Goal: Check status

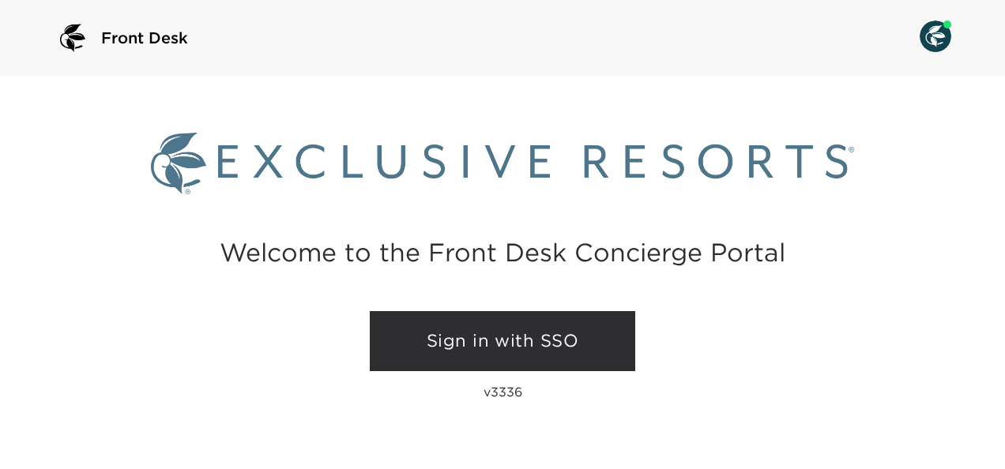
click at [550, 330] on link "Sign in with SSO" at bounding box center [502, 341] width 265 height 60
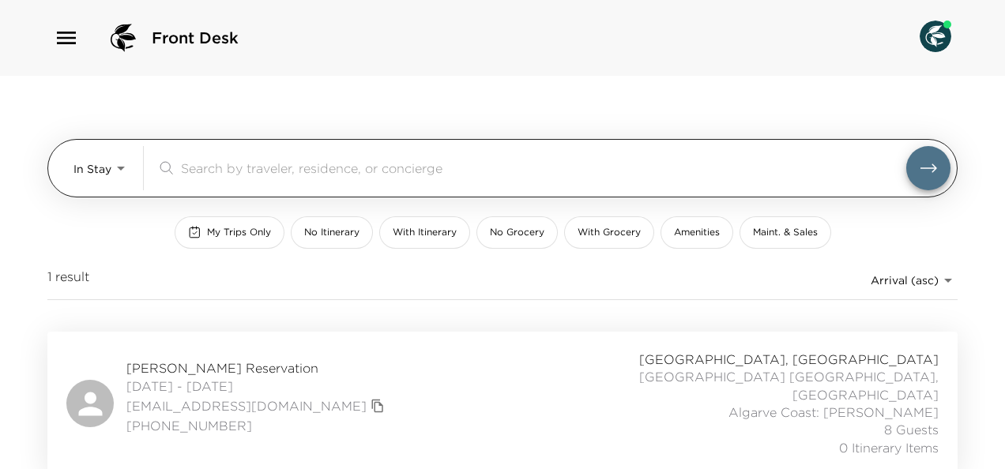
click at [113, 151] on body "Front Desk In Stay In-Stay ​ My Trips Only No Itinerary With Itinerary No Groce…" at bounding box center [502, 234] width 1005 height 469
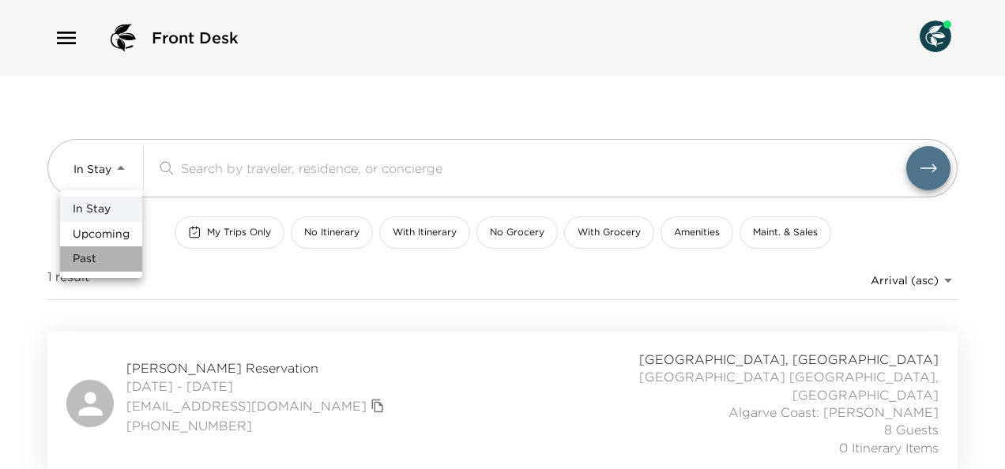
click at [109, 268] on li "Past" at bounding box center [101, 258] width 82 height 25
type input "Past"
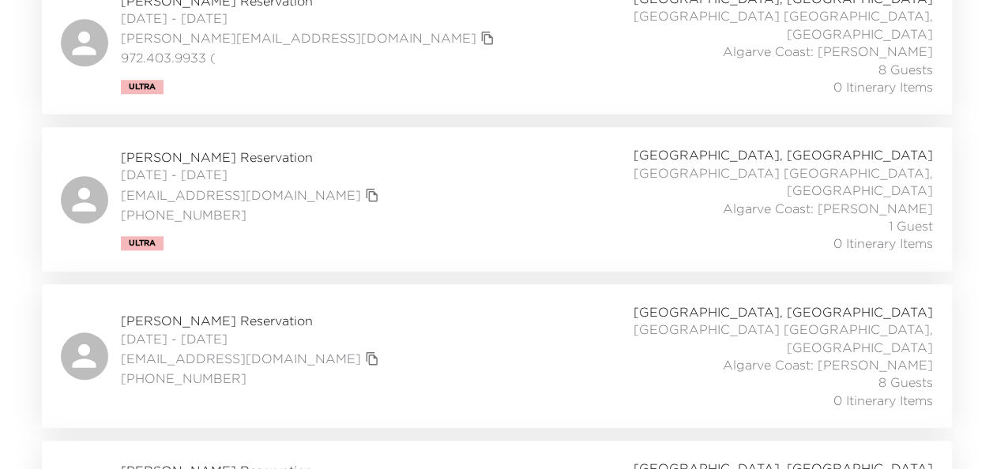
scroll to position [6578, 0]
